Goal: Transaction & Acquisition: Purchase product/service

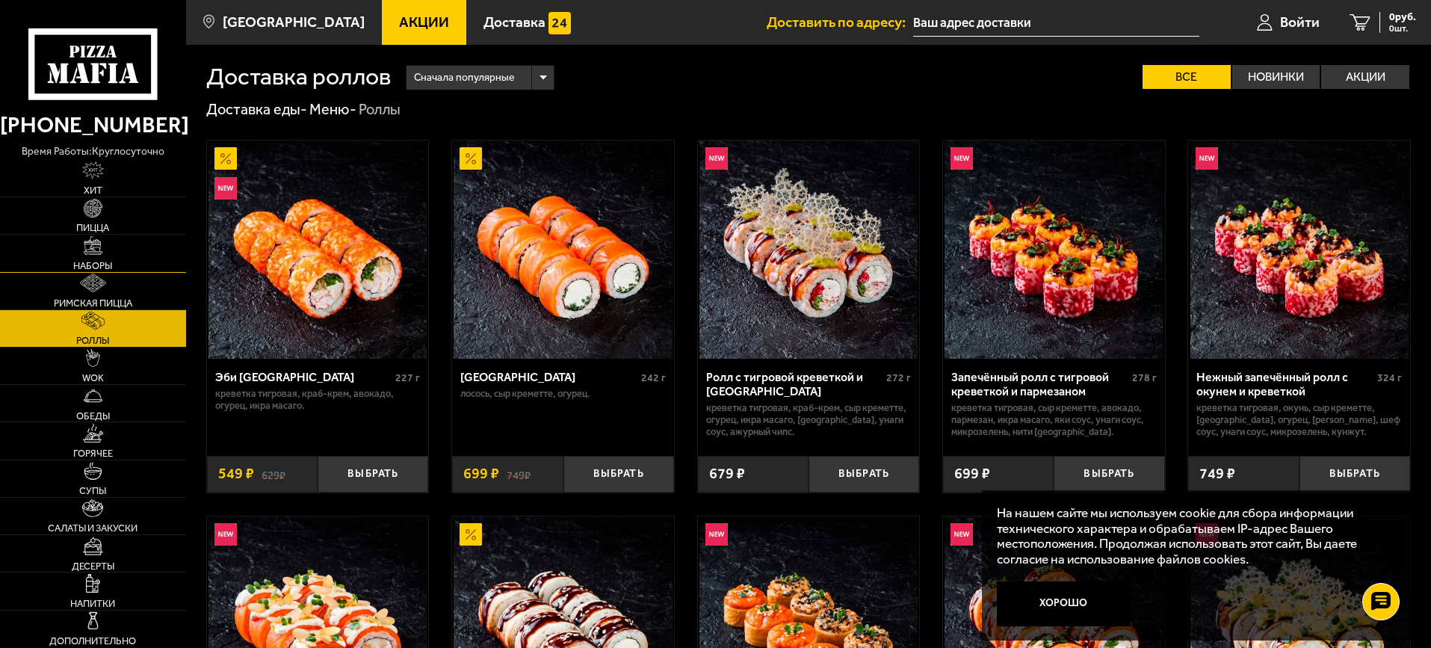
click at [116, 253] on link "Наборы" at bounding box center [93, 253] width 186 height 37
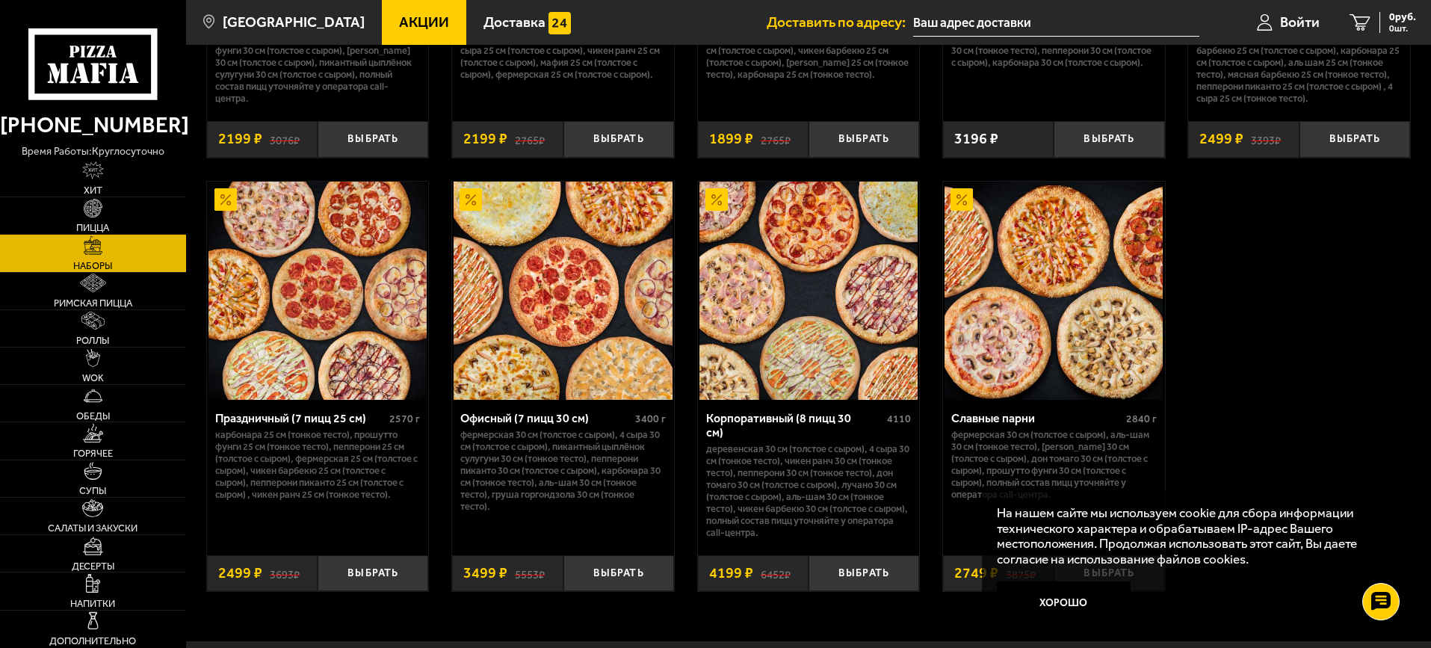
scroll to position [2325, 0]
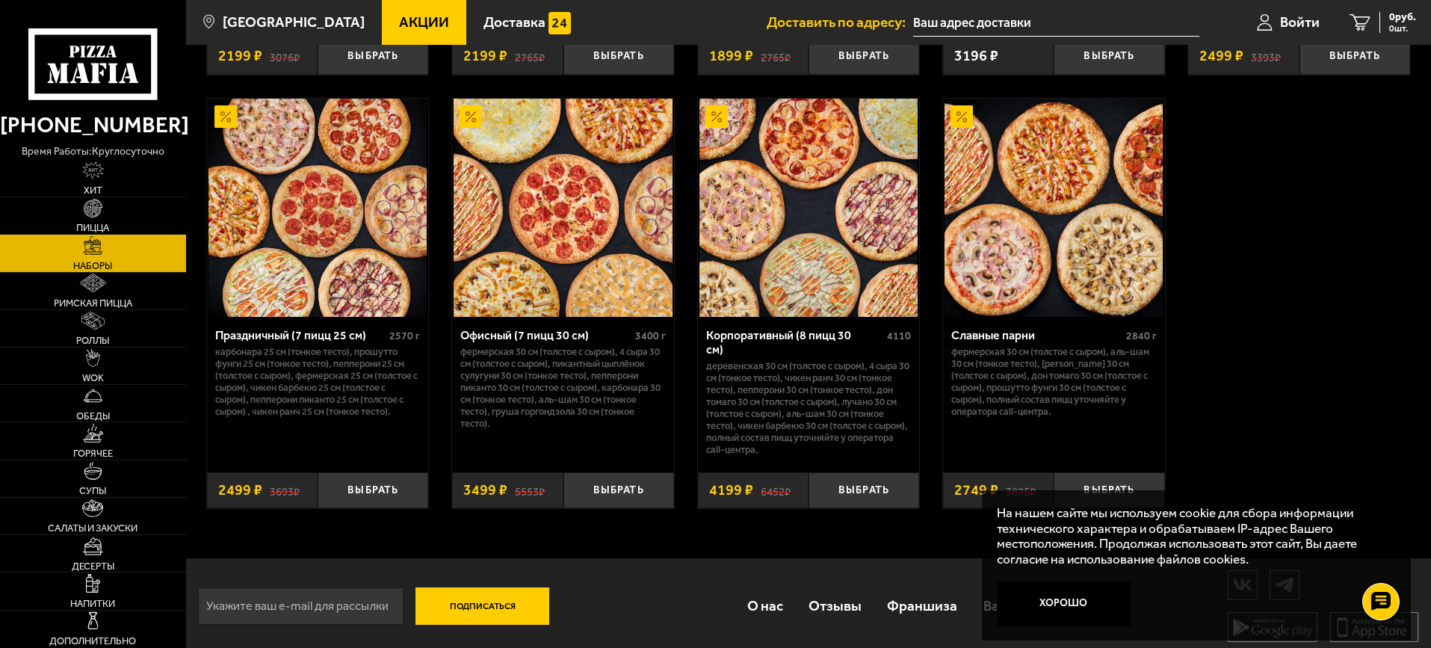
drag, startPoint x: 85, startPoint y: 398, endPoint x: -32, endPoint y: 374, distance: 119.8
